Goal: Information Seeking & Learning: Find specific fact

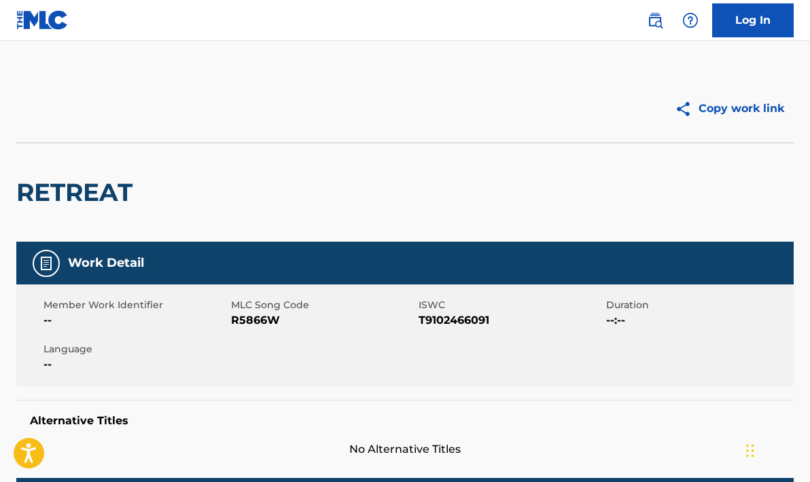
click at [90, 196] on h2 "RETREAT" at bounding box center [77, 192] width 123 height 31
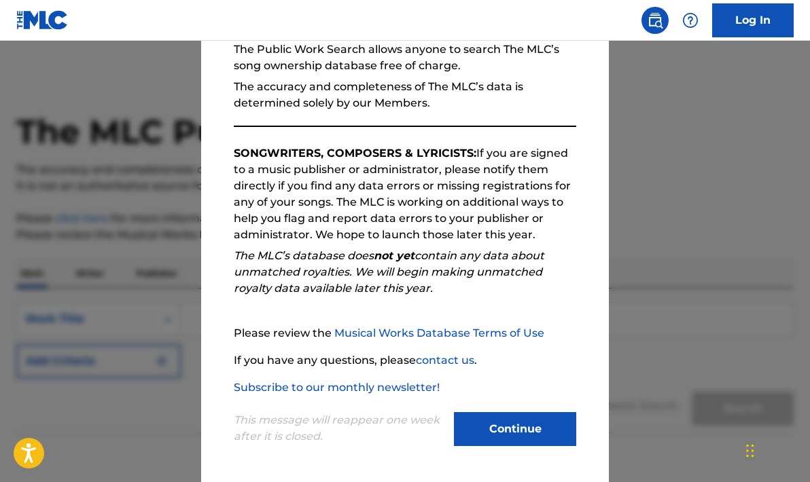
scroll to position [139, 0]
click at [528, 434] on button "Continue" at bounding box center [515, 429] width 122 height 34
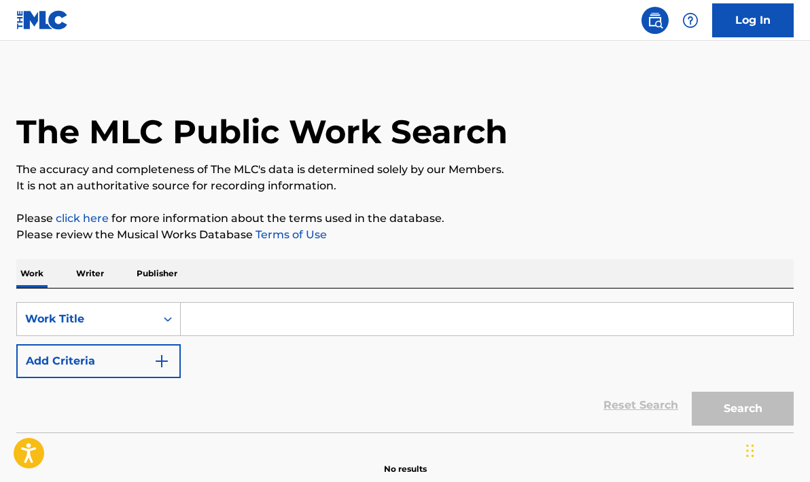
click at [206, 321] on input "Search Form" at bounding box center [487, 319] width 612 height 33
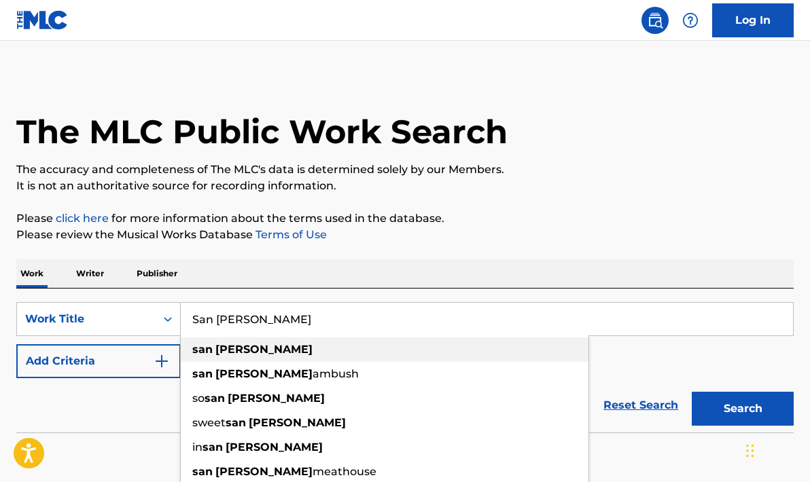
click at [232, 343] on strong "antone" at bounding box center [263, 349] width 97 height 13
type input "san antone"
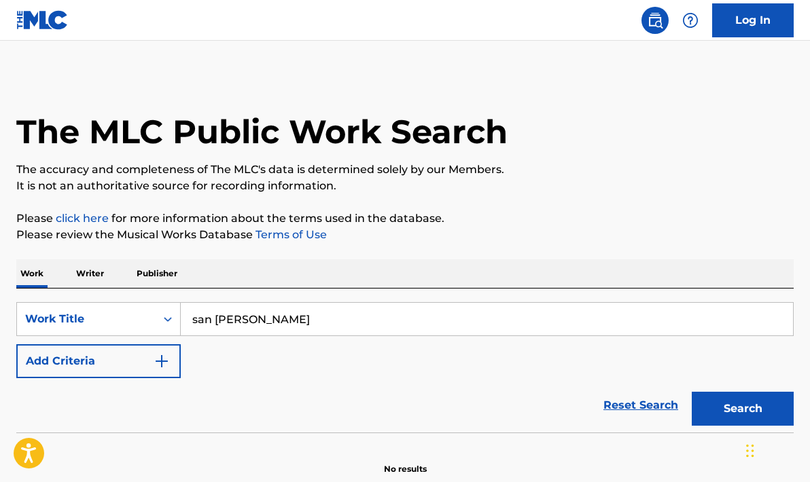
click at [166, 359] on img "Search Form" at bounding box center [161, 361] width 16 height 16
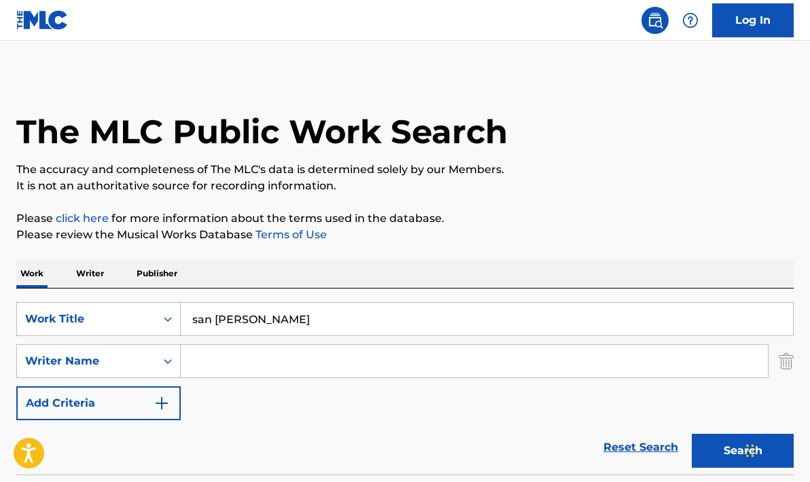
click at [209, 364] on input "Search Form" at bounding box center [474, 361] width 587 height 33
click at [742, 451] on button "Search" at bounding box center [742, 451] width 102 height 34
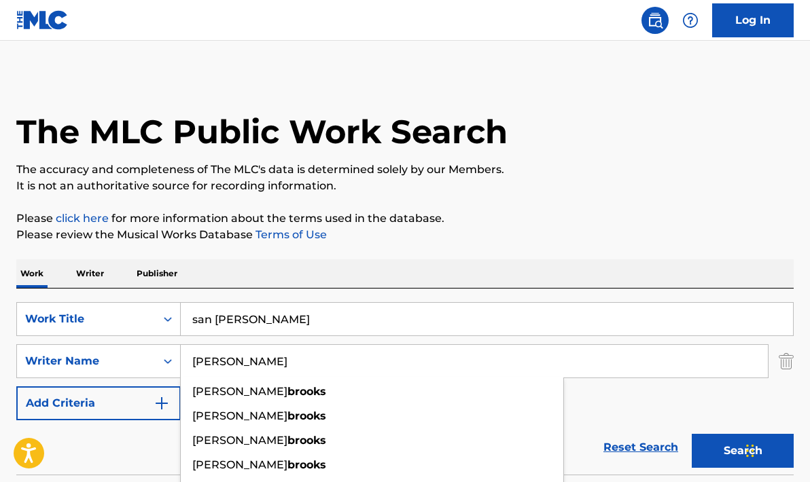
type input "Brooks"
click at [742, 451] on button "Search" at bounding box center [742, 451] width 102 height 34
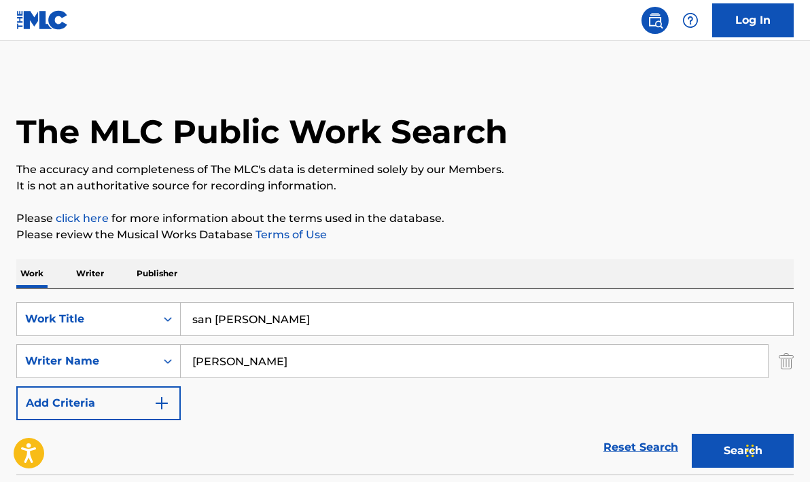
click at [730, 447] on button "Search" at bounding box center [742, 451] width 102 height 34
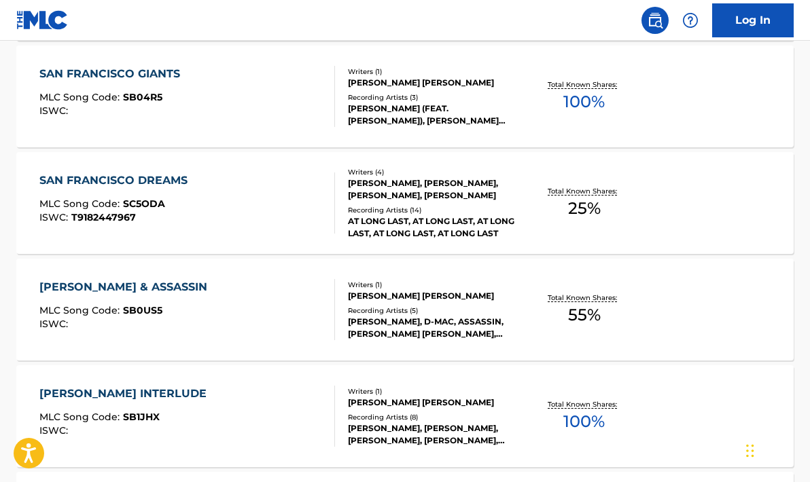
scroll to position [781, 0]
